Goal: Transaction & Acquisition: Purchase product/service

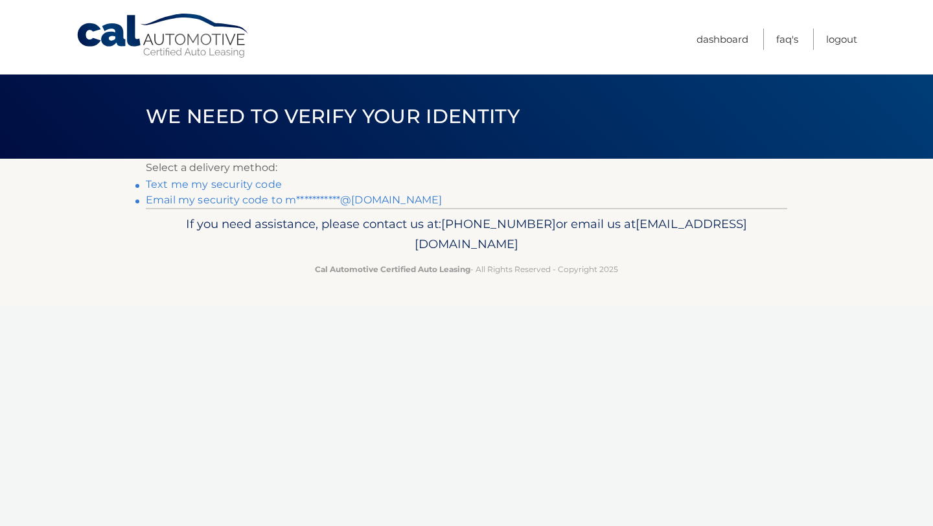
click at [259, 198] on link "**********" at bounding box center [294, 200] width 296 height 12
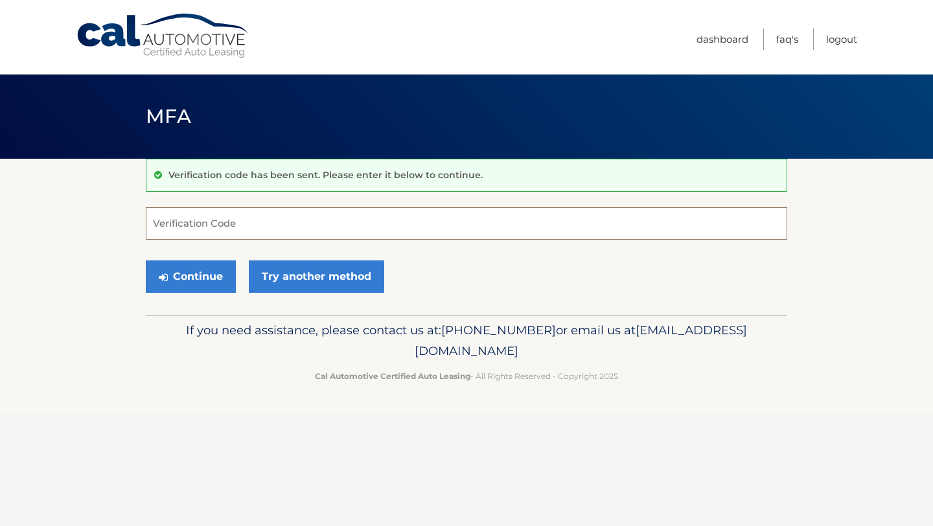
click at [246, 217] on input "Verification Code" at bounding box center [467, 223] width 642 height 32
type input "303960"
click at [216, 277] on button "Continue" at bounding box center [191, 277] width 90 height 32
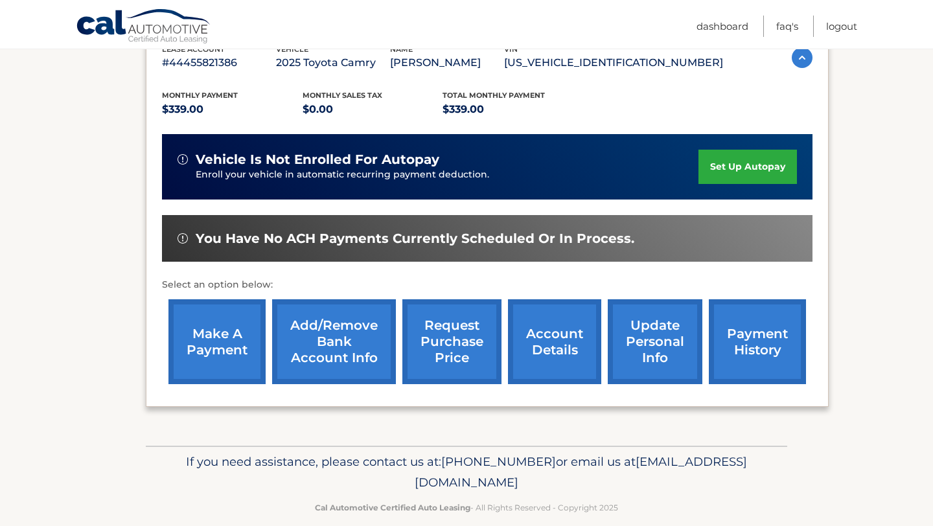
scroll to position [259, 0]
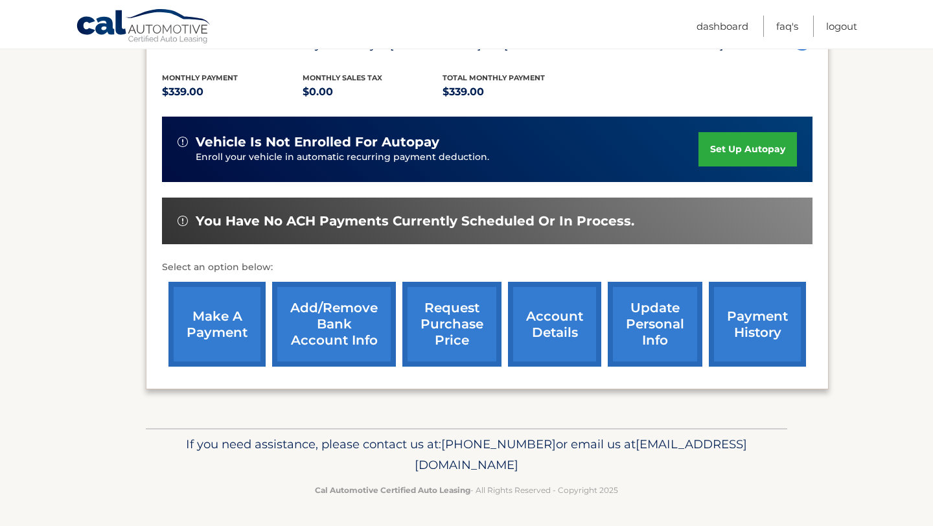
click at [220, 325] on link "make a payment" at bounding box center [217, 324] width 97 height 85
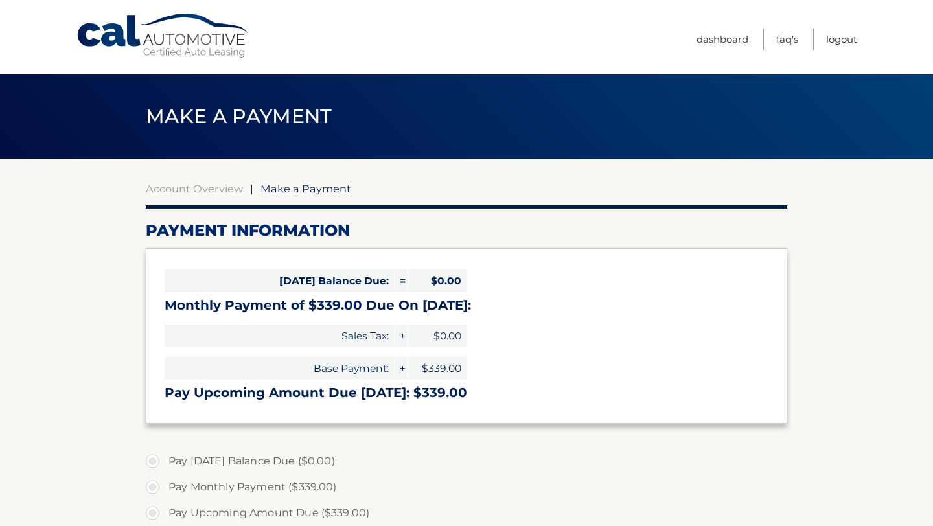
select select "MTczNDNiODAtNDlhZi00Nzk2LTlhMzUtMGVmMmU2NDg0NTJi"
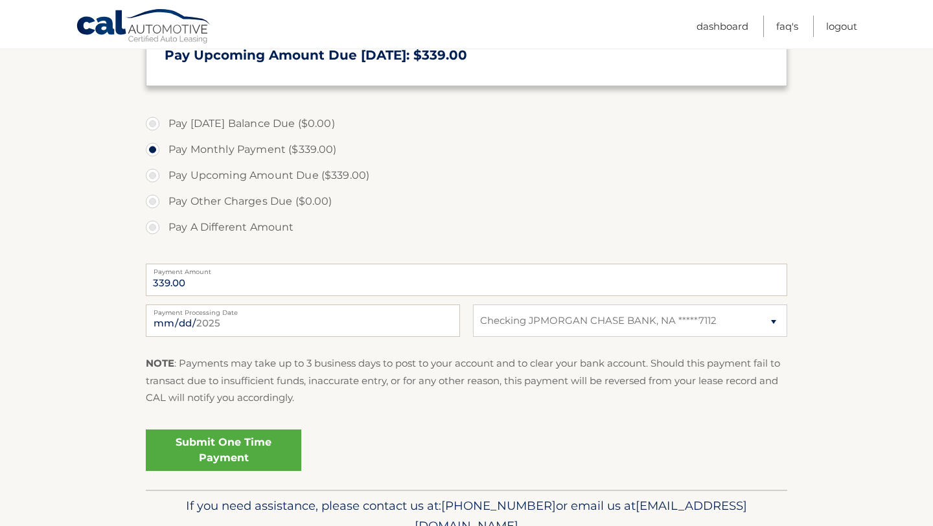
scroll to position [336, 0]
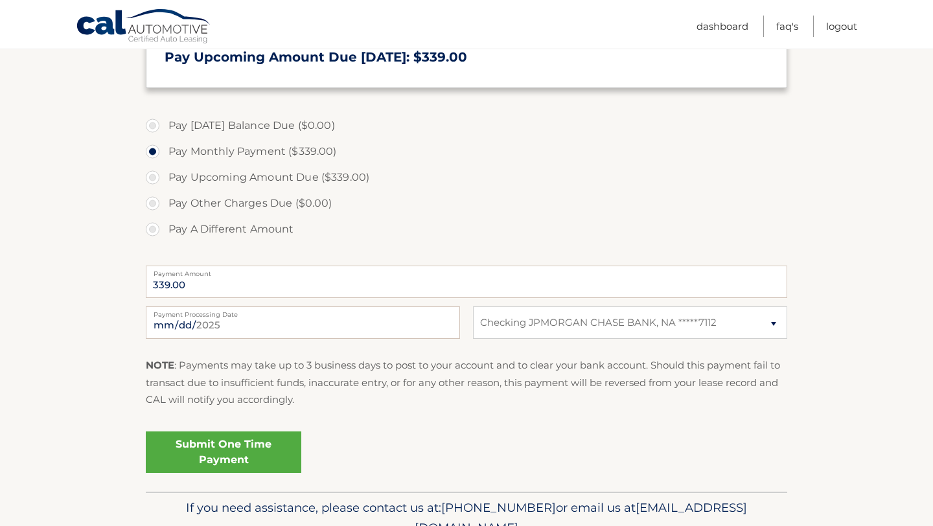
click at [239, 451] on link "Submit One Time Payment" at bounding box center [224, 452] width 156 height 41
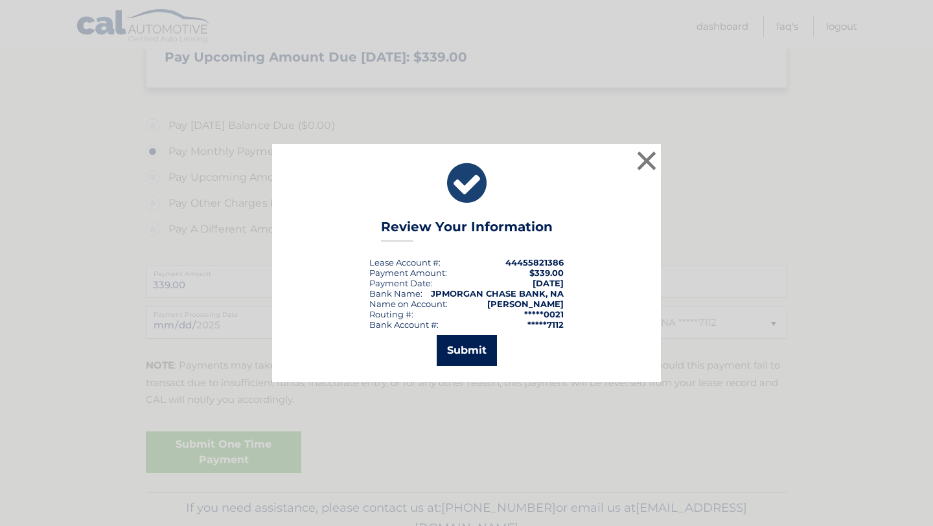
click at [458, 349] on button "Submit" at bounding box center [467, 350] width 60 height 31
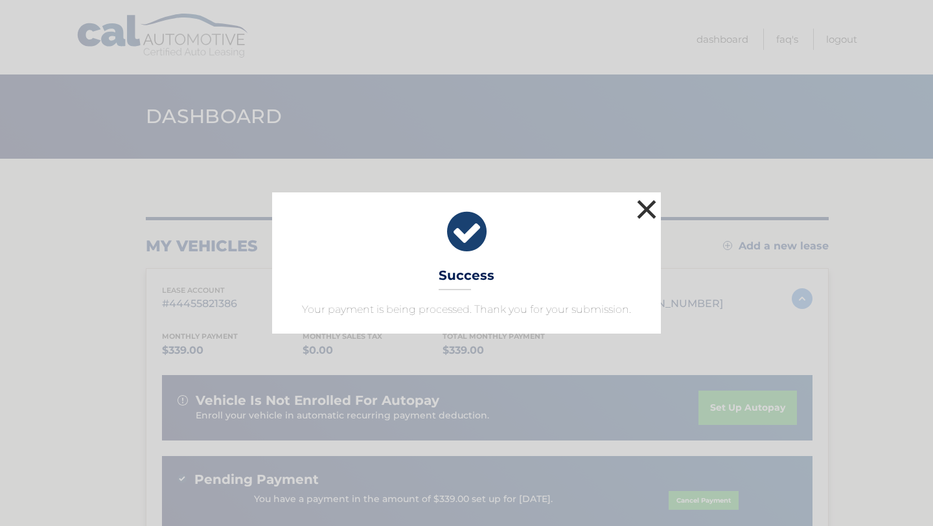
click at [640, 212] on button "×" at bounding box center [647, 209] width 26 height 26
